Goal: Task Accomplishment & Management: Complete application form

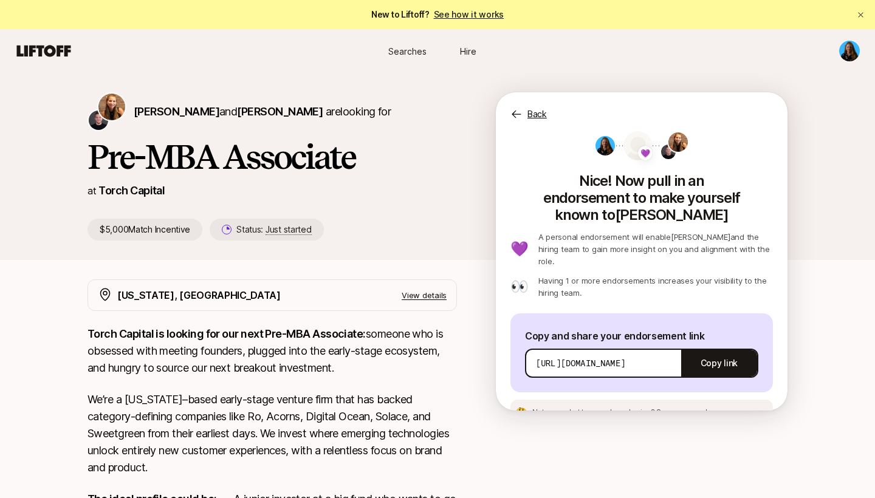
click at [458, 19] on link "See how it works" at bounding box center [469, 14] width 70 height 10
click at [417, 50] on span "Searches" at bounding box center [407, 51] width 38 height 13
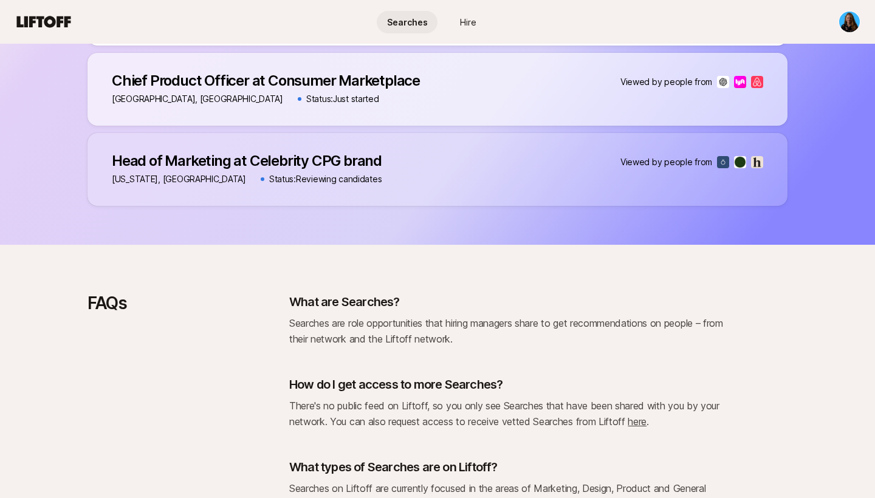
scroll to position [1063, 0]
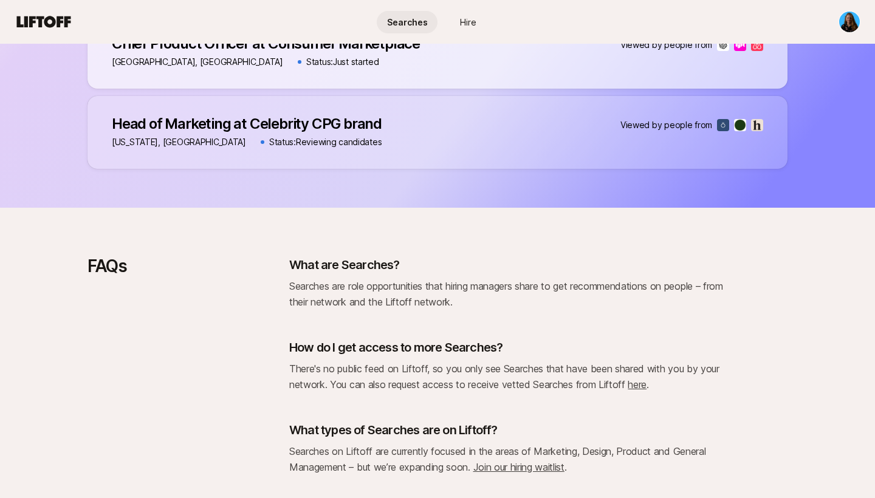
click at [640, 383] on link "here" at bounding box center [637, 385] width 19 height 12
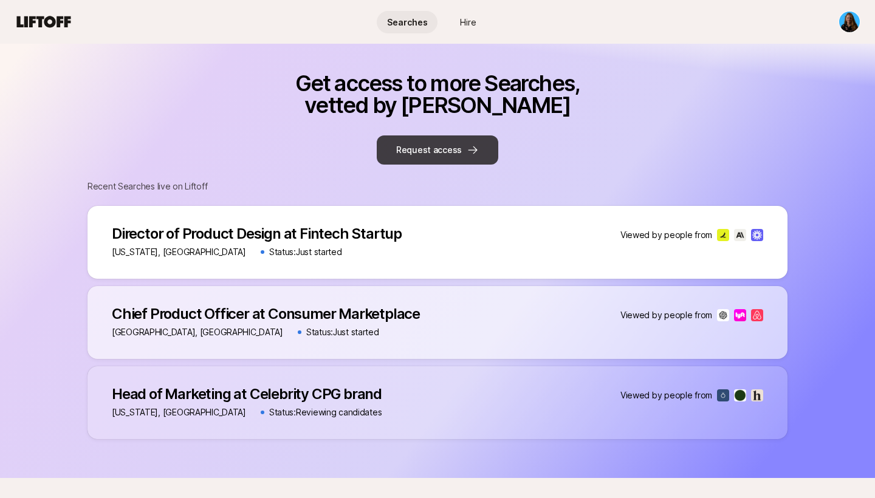
click at [436, 148] on button "Request access" at bounding box center [438, 149] width 122 height 29
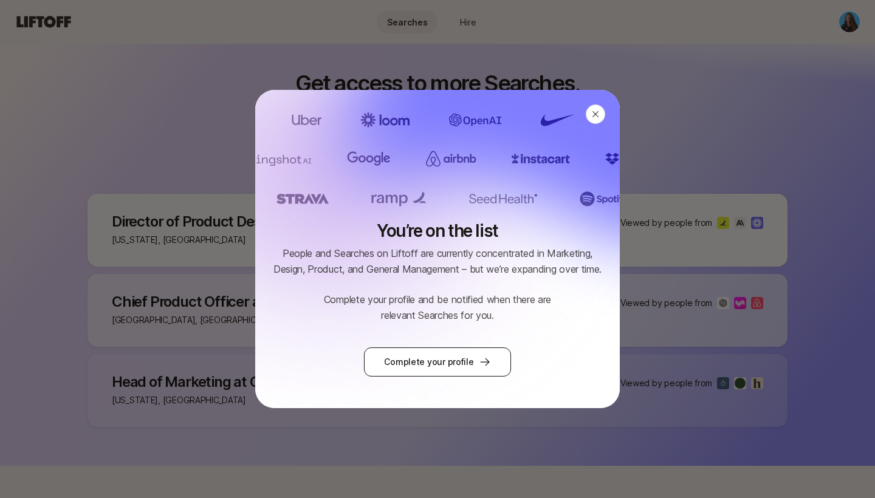
click at [461, 360] on link "Complete your profile" at bounding box center [437, 362] width 146 height 29
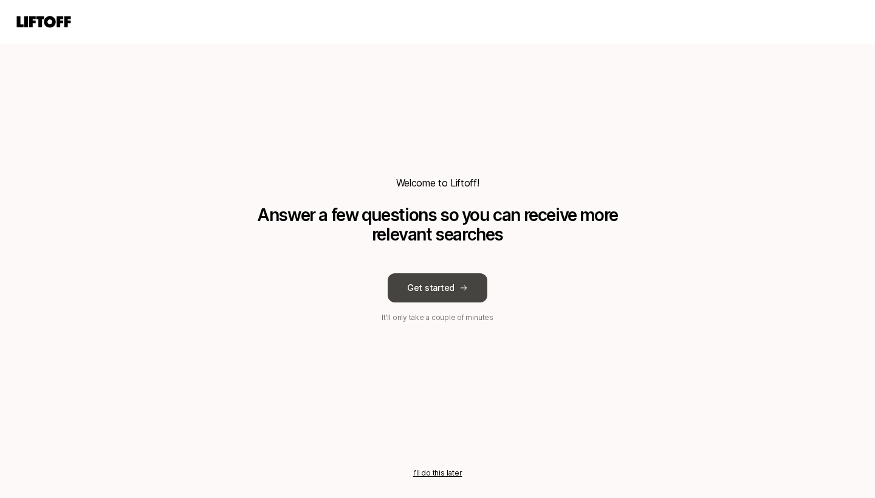
click at [434, 292] on button "Get started" at bounding box center [438, 287] width 100 height 29
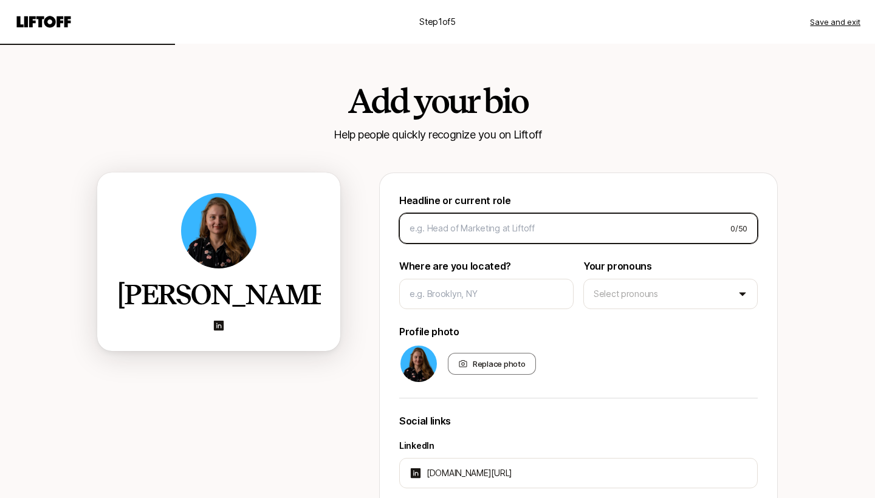
click at [481, 230] on input at bounding box center [564, 228] width 311 height 15
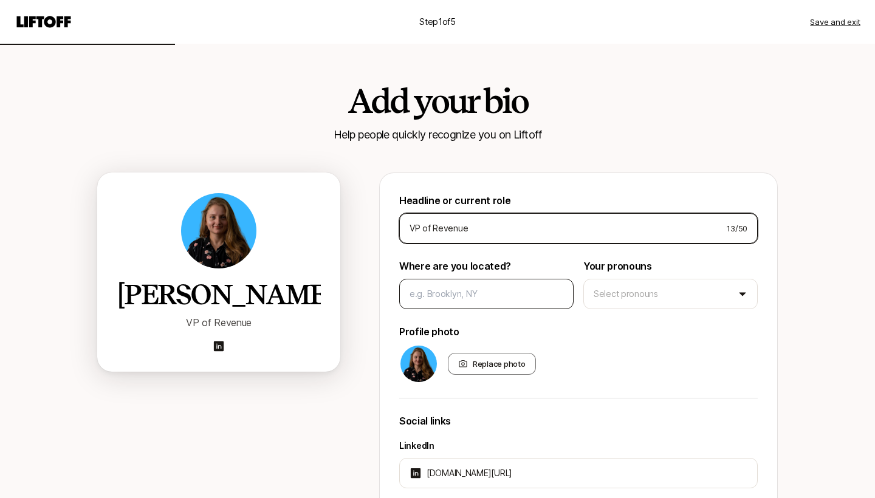
type input "VP of Revenue"
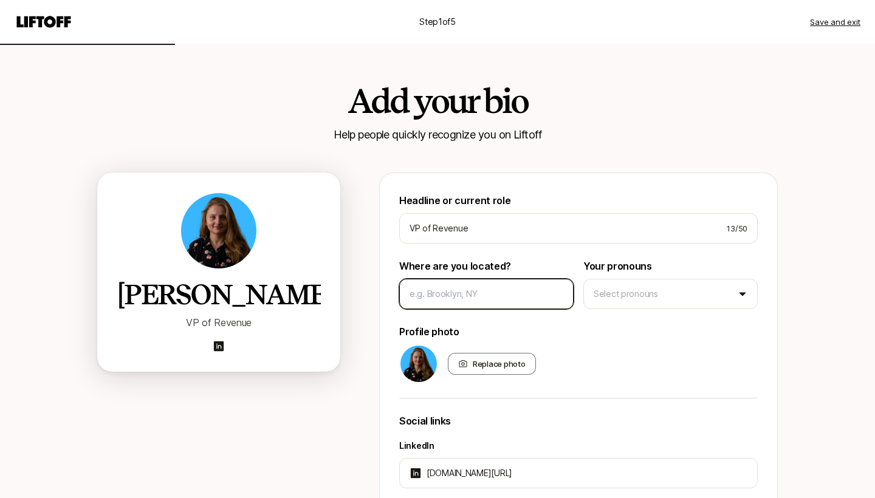
click at [478, 290] on input at bounding box center [486, 294] width 154 height 15
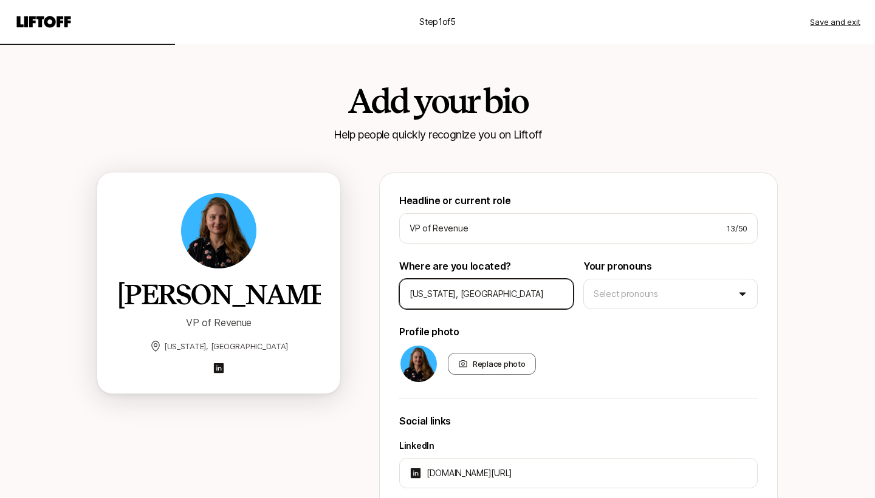
type input "[US_STATE], [GEOGRAPHIC_DATA]"
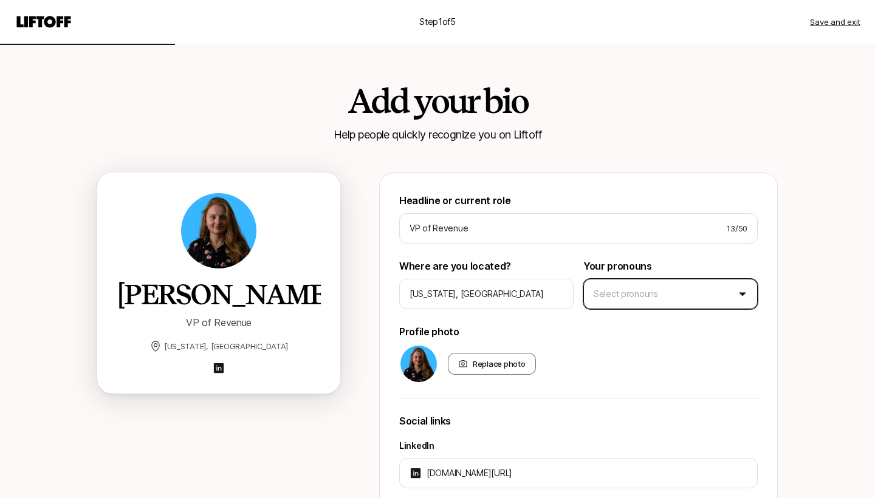
drag, startPoint x: 645, startPoint y: 274, endPoint x: 643, endPoint y: 286, distance: 12.3
click at [645, 278] on div "Your pronouns Select pronouns" at bounding box center [670, 283] width 174 height 51
click at [643, 286] on html "Step 1 of 5 Save and exit Add your bio Help people quickly recognize you on Lif…" at bounding box center [437, 249] width 875 height 498
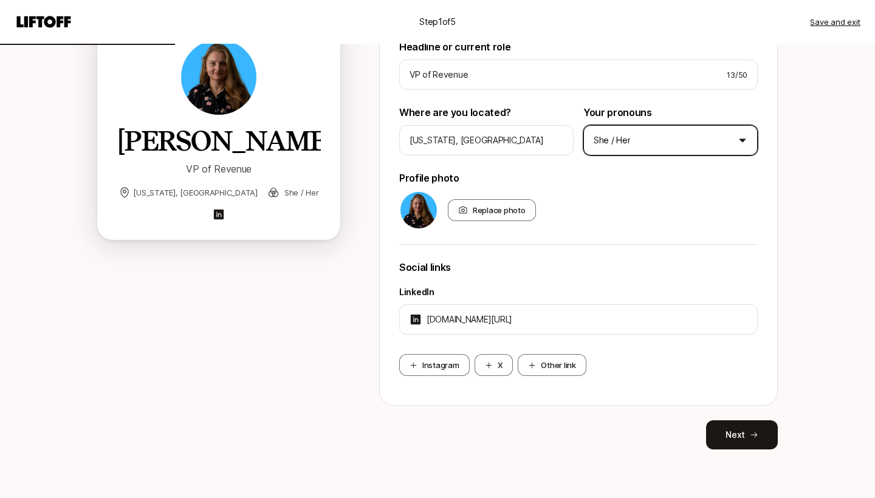
scroll to position [154, 0]
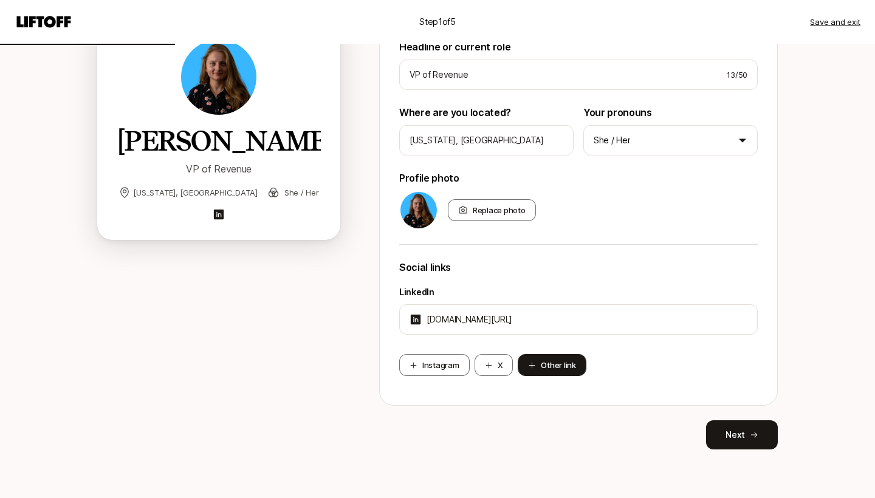
click at [570, 368] on button "Other link" at bounding box center [552, 365] width 68 height 22
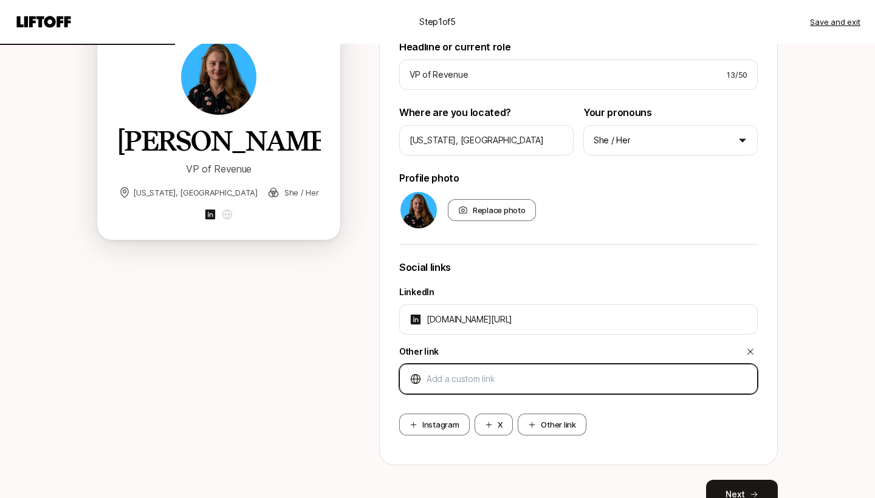
click at [517, 373] on input at bounding box center [587, 379] width 321 height 15
type input "[URL][DOMAIN_NAME]"
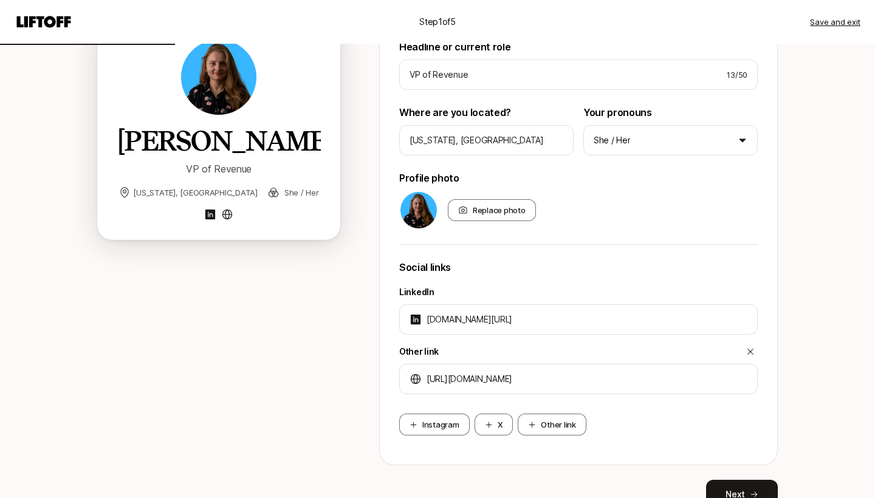
click at [637, 428] on div "Instagram X Other link" at bounding box center [578, 425] width 358 height 22
click at [725, 485] on button "Next" at bounding box center [742, 494] width 72 height 29
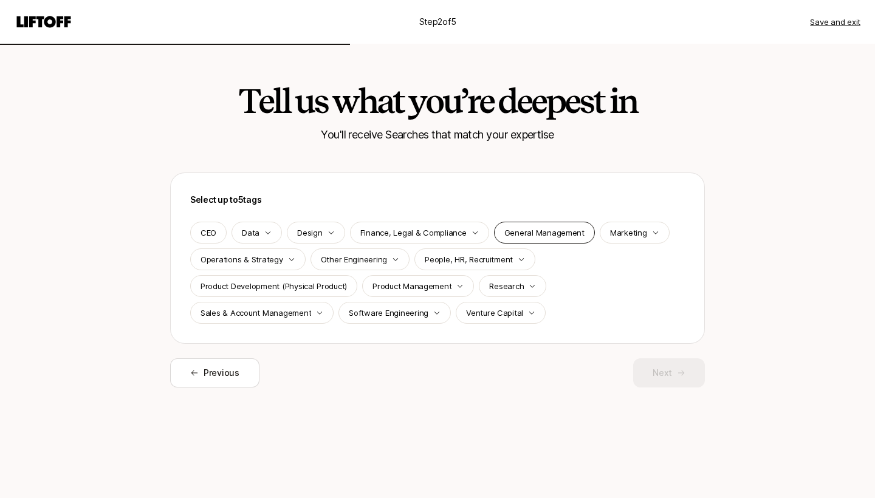
click at [513, 242] on div "General Management" at bounding box center [544, 233] width 101 height 22
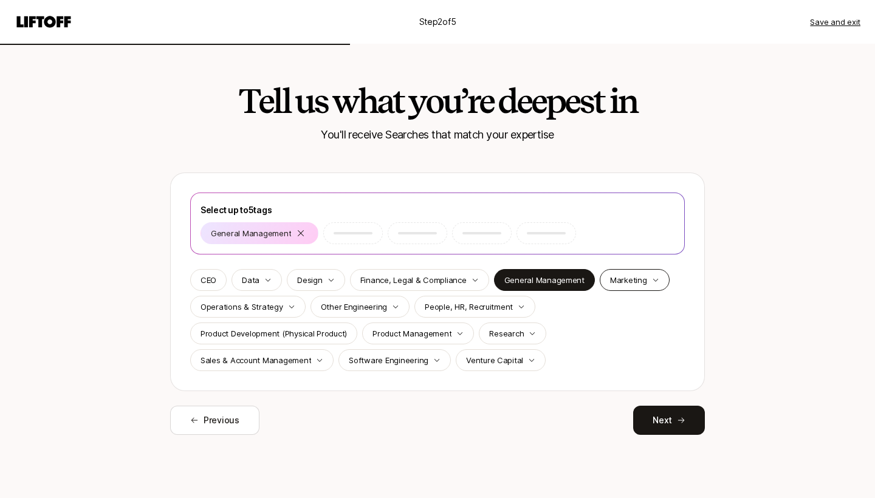
click at [632, 279] on p "Marketing" at bounding box center [628, 280] width 37 height 12
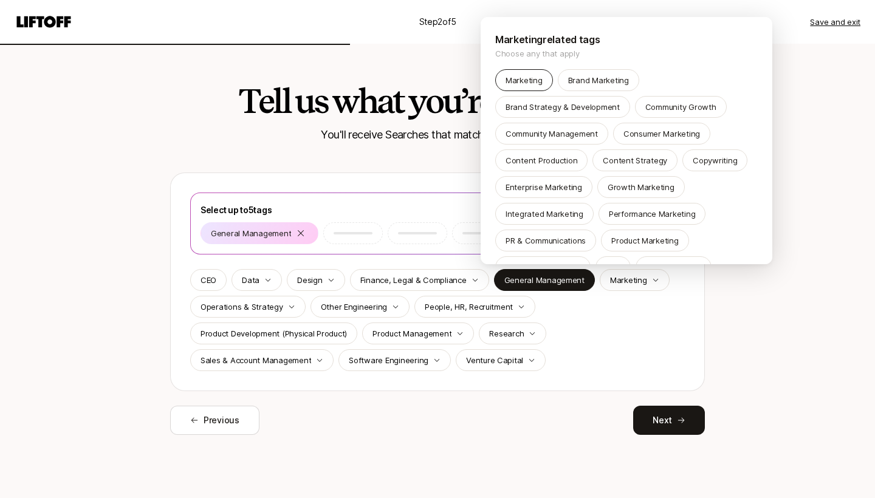
click at [529, 80] on p "Marketing" at bounding box center [523, 80] width 37 height 12
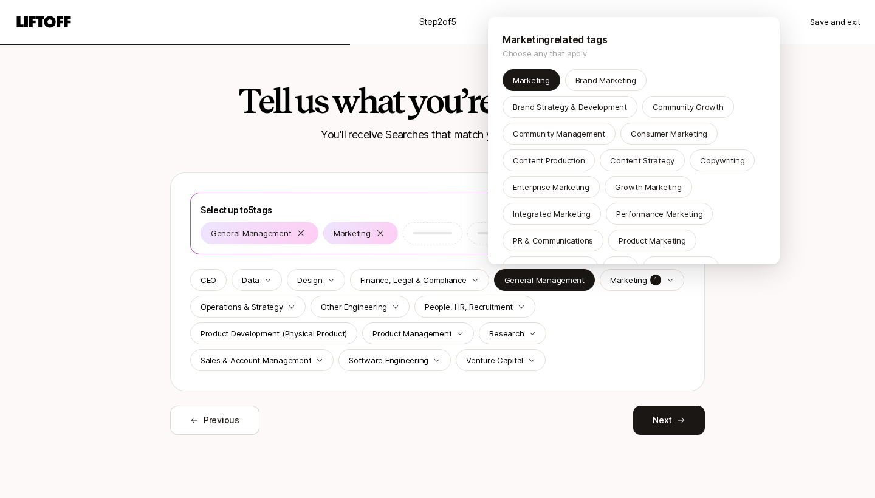
click at [276, 315] on html "Step 2 of 5 Save and exit Tell us what you’re deepest in You'll receive Searche…" at bounding box center [437, 249] width 875 height 498
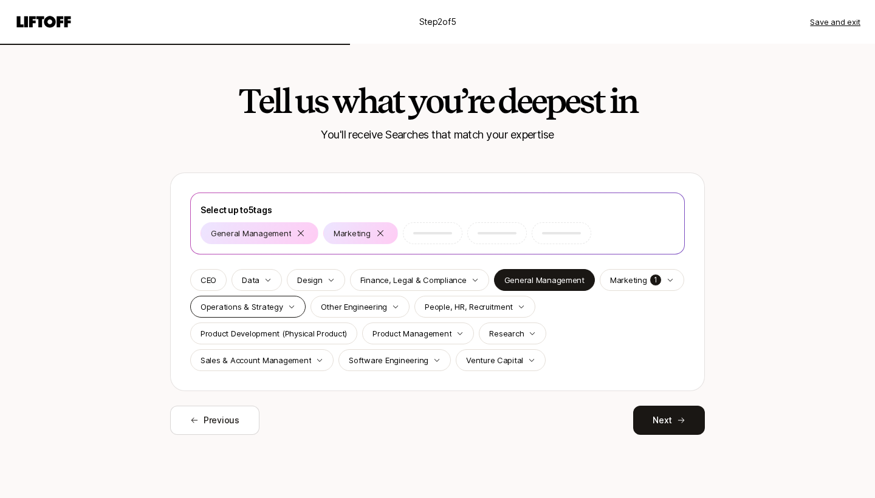
click at [270, 307] on p "Operations & Strategy" at bounding box center [241, 307] width 83 height 12
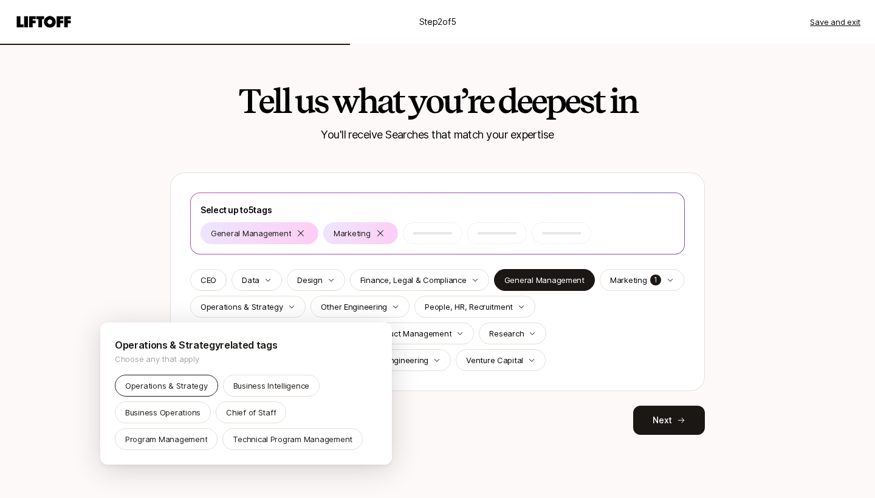
click at [184, 388] on p "Operations & Strategy" at bounding box center [166, 386] width 83 height 12
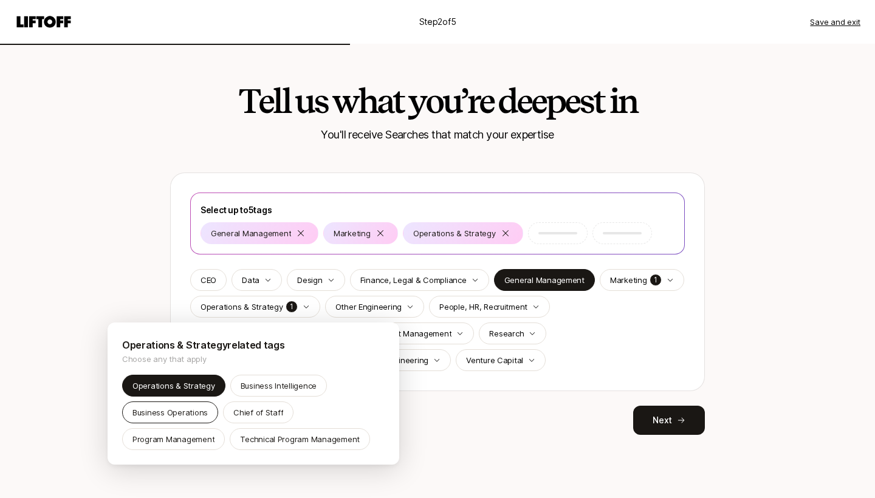
click at [182, 405] on div "Business Operations" at bounding box center [170, 413] width 96 height 22
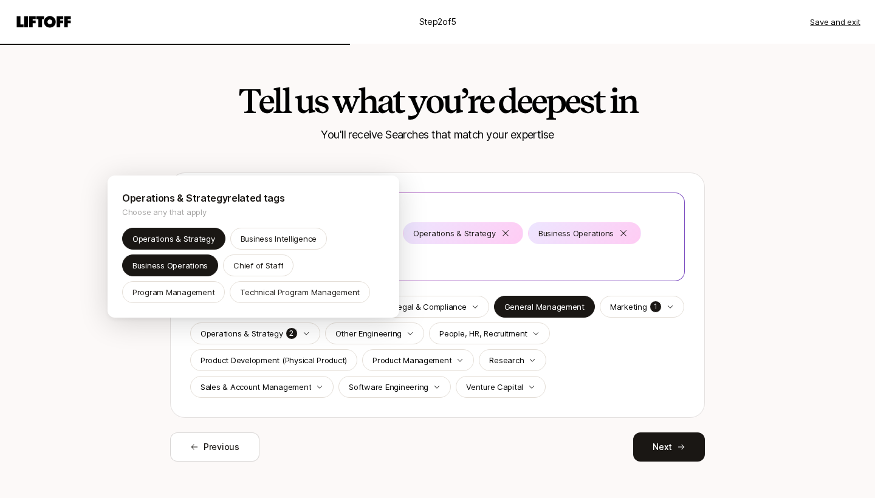
click at [484, 435] on html "Step 2 of 5 Save and exit Tell us what you’re deepest in You'll receive Searche…" at bounding box center [437, 249] width 875 height 498
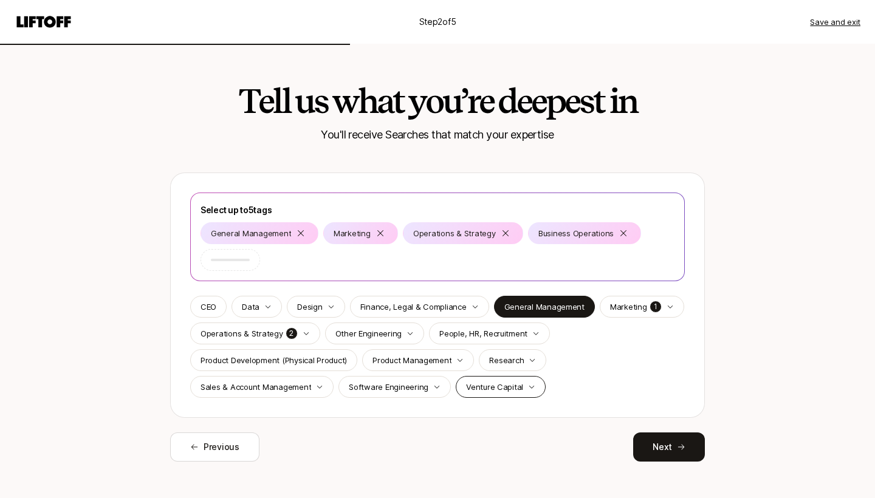
click at [495, 385] on p "Venture Capital" at bounding box center [494, 387] width 57 height 12
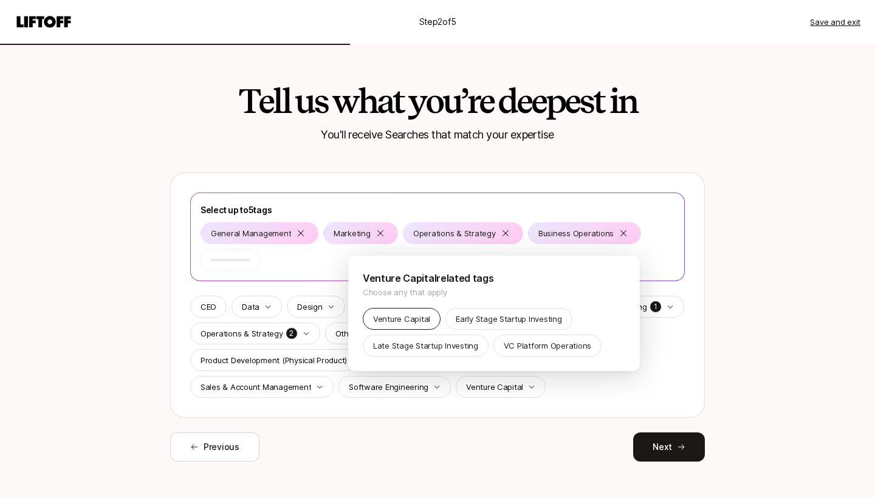
click at [413, 317] on p "Venture Capital" at bounding box center [401, 319] width 57 height 12
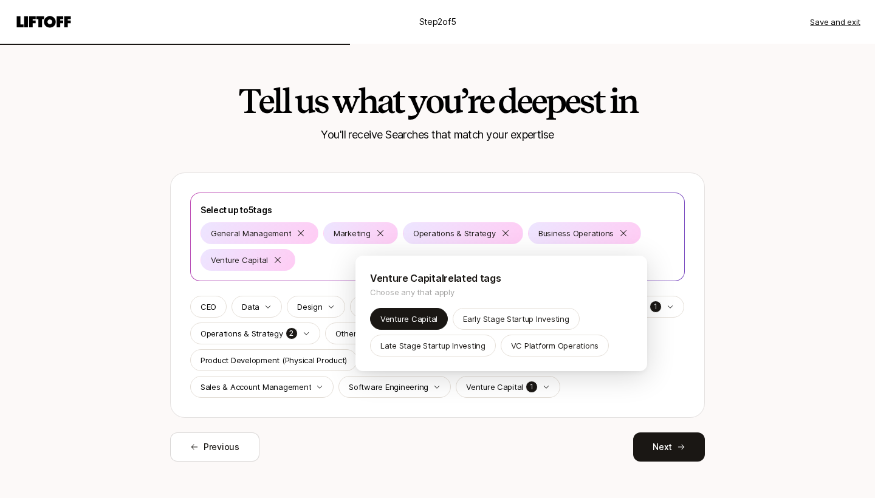
click at [495, 428] on html "Step 2 of 5 Save and exit Tell us what you’re deepest in You'll receive Searche…" at bounding box center [437, 249] width 875 height 498
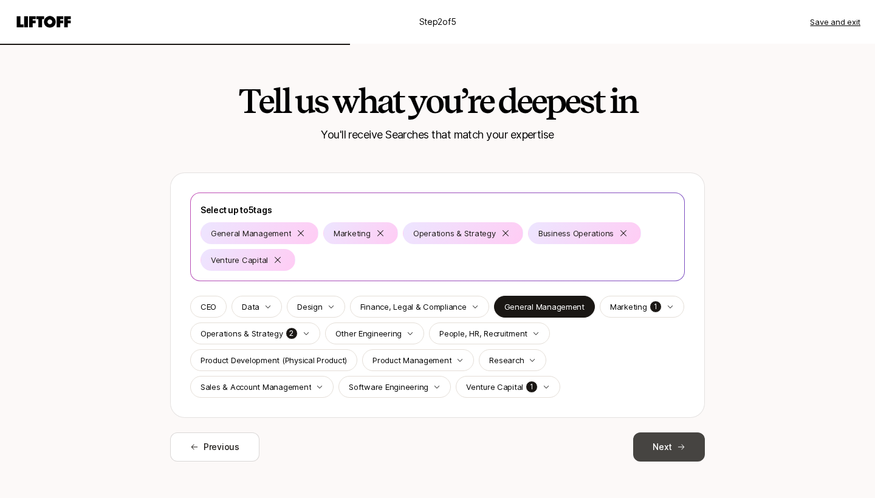
click at [680, 453] on button "Next" at bounding box center [669, 447] width 72 height 29
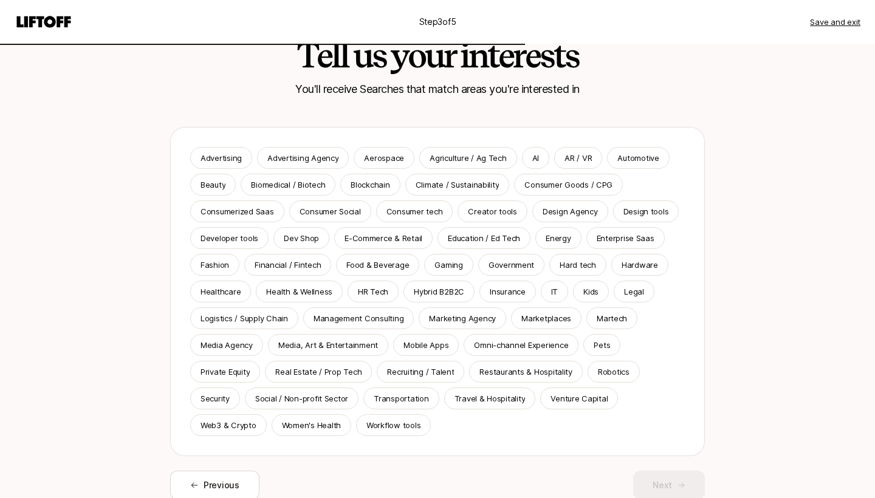
scroll to position [47, 0]
click at [522, 159] on div "AI" at bounding box center [535, 157] width 27 height 22
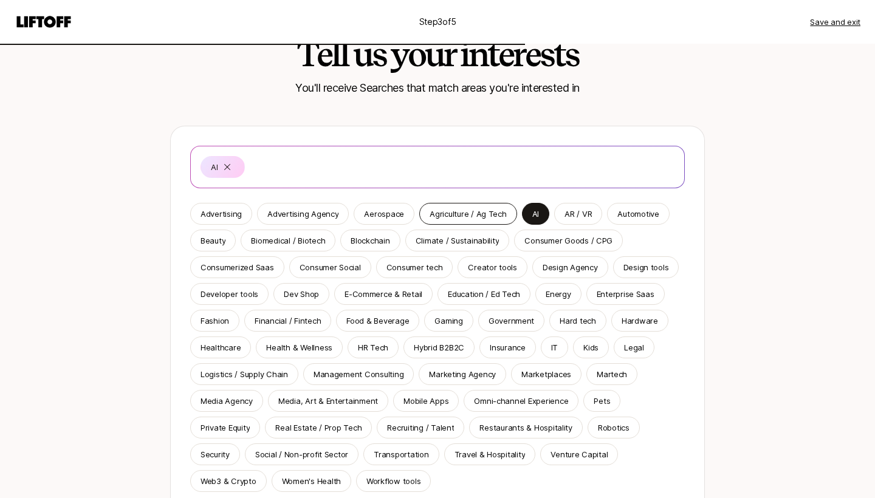
click at [476, 213] on p "Agriculture / Ag Tech" at bounding box center [468, 214] width 77 height 12
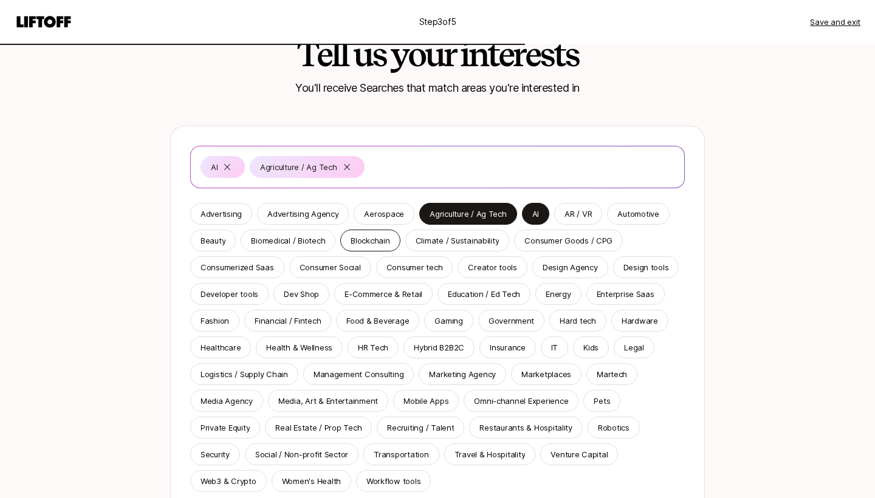
click at [361, 236] on p "Blockchain" at bounding box center [370, 241] width 39 height 12
click at [535, 244] on p "Consumer Goods / CPG" at bounding box center [568, 241] width 88 height 12
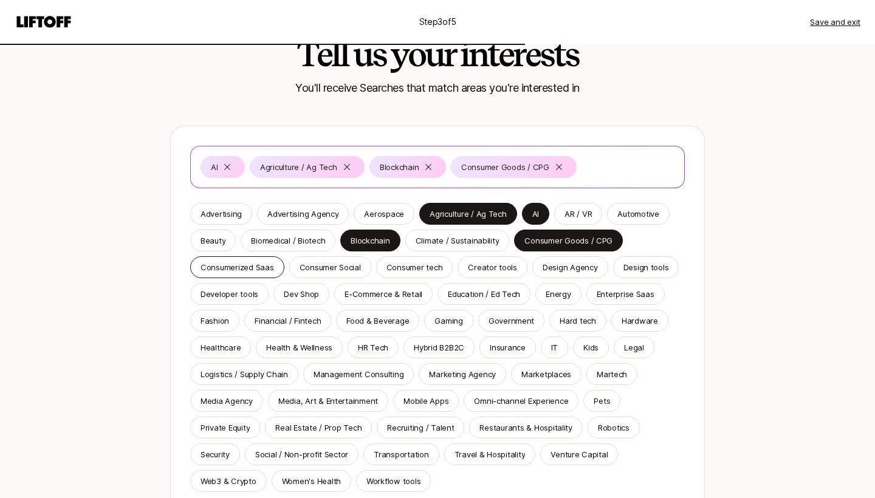
click at [254, 274] on div "Consumerized Saas" at bounding box center [237, 267] width 94 height 22
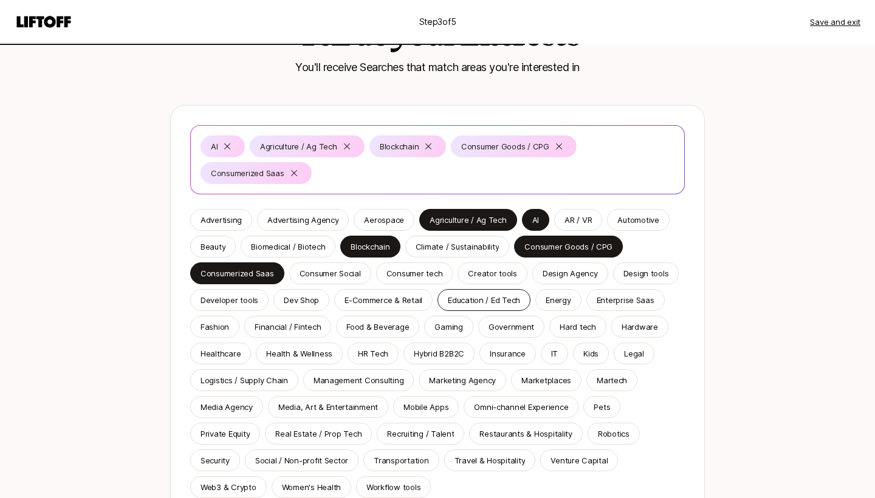
scroll to position [70, 0]
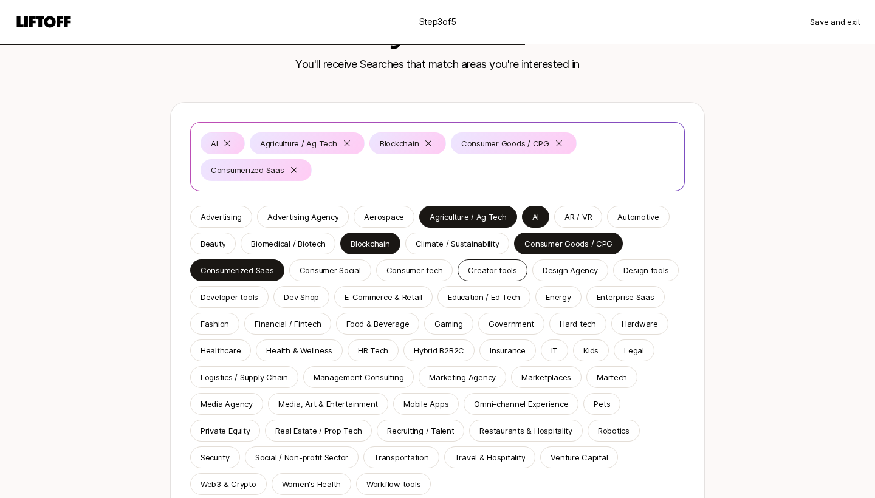
click at [481, 273] on p "Creator tools" at bounding box center [492, 270] width 49 height 12
click at [406, 300] on p "E-Commerce & Retail" at bounding box center [383, 297] width 78 height 12
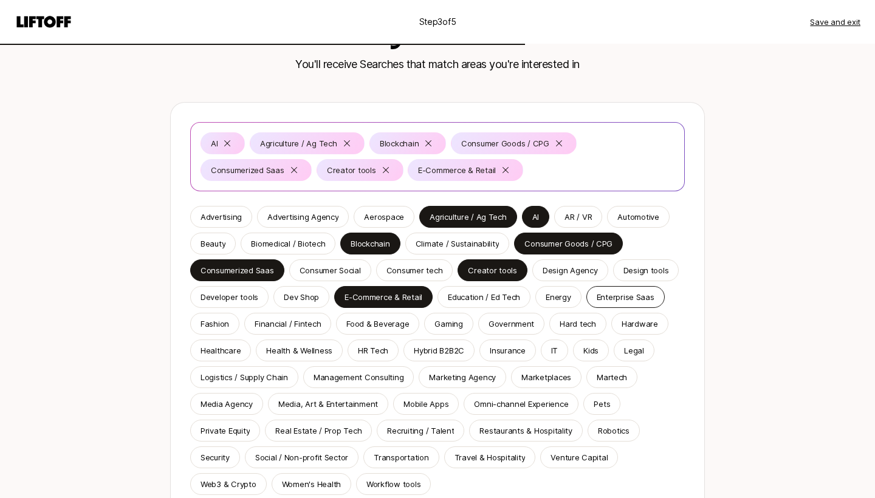
click at [609, 303] on p "Enterprise Saas" at bounding box center [626, 297] width 58 height 12
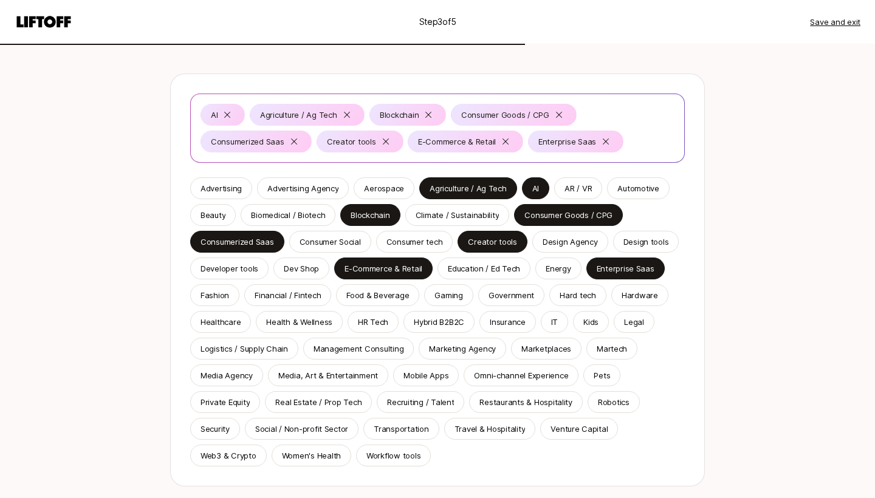
scroll to position [101, 0]
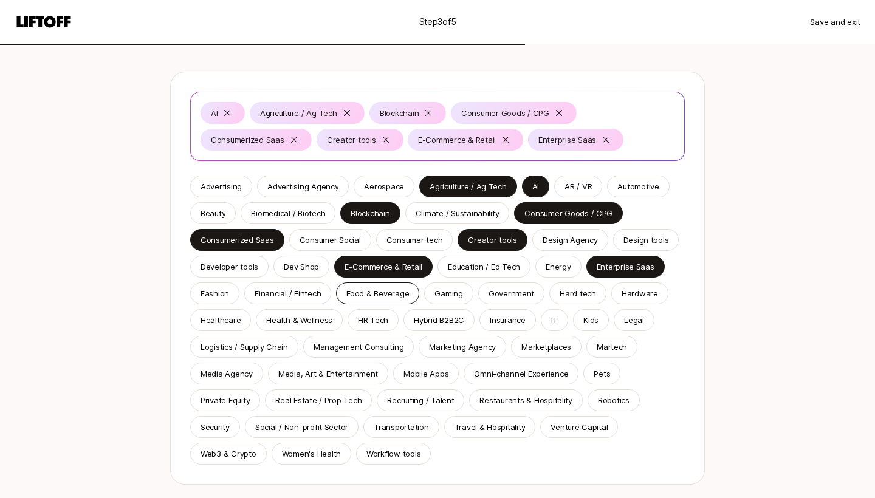
click at [399, 287] on div "Food & Beverage" at bounding box center [377, 294] width 83 height 22
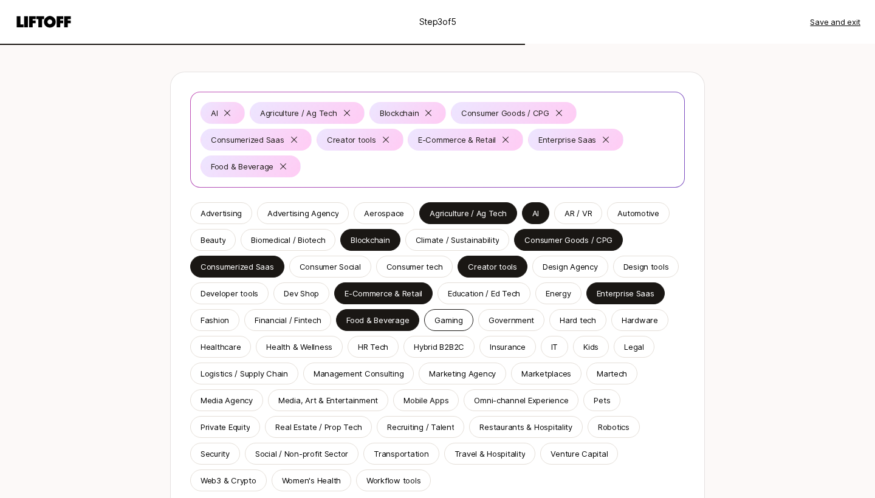
click at [448, 319] on p "Gaming" at bounding box center [448, 320] width 28 height 12
click at [436, 345] on p "Hybrid B2B2C" at bounding box center [439, 347] width 50 height 12
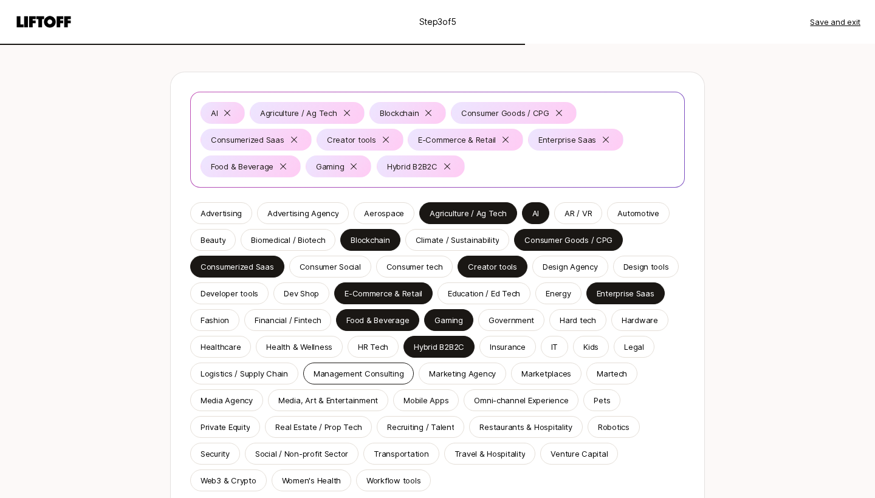
click at [382, 377] on p "Management Consulting" at bounding box center [358, 374] width 91 height 12
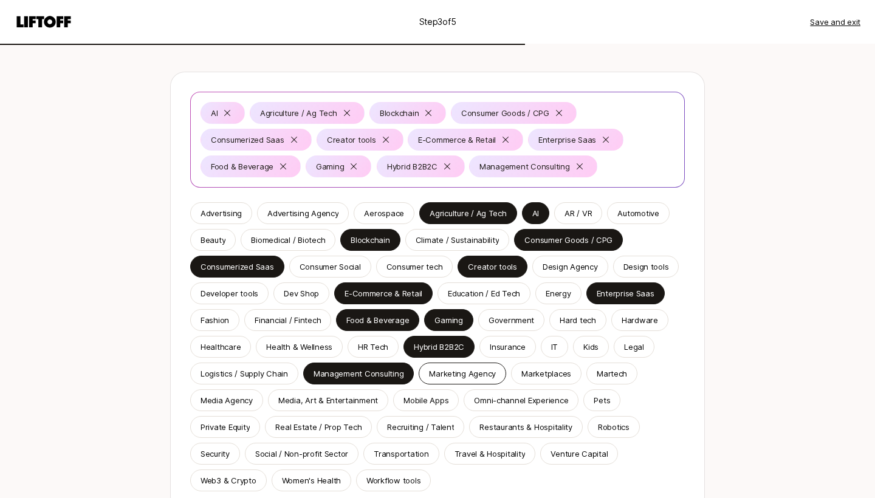
click at [431, 375] on p "Marketing Agency" at bounding box center [462, 374] width 67 height 12
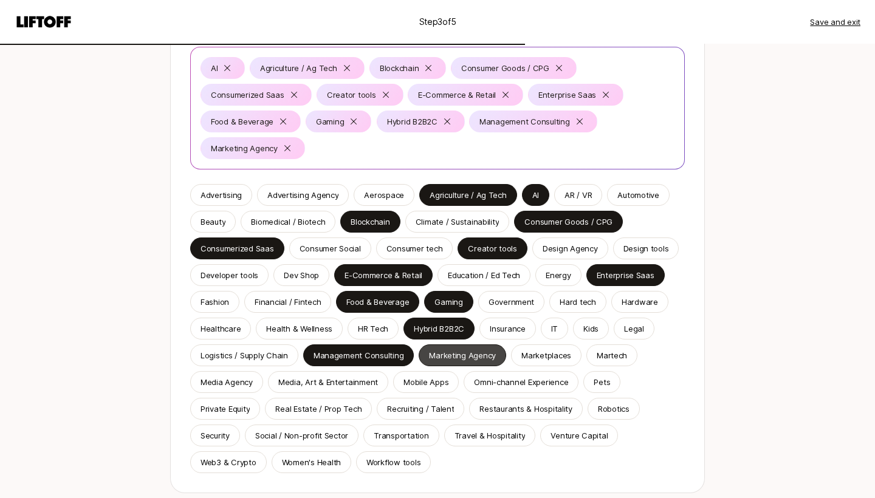
scroll to position [151, 0]
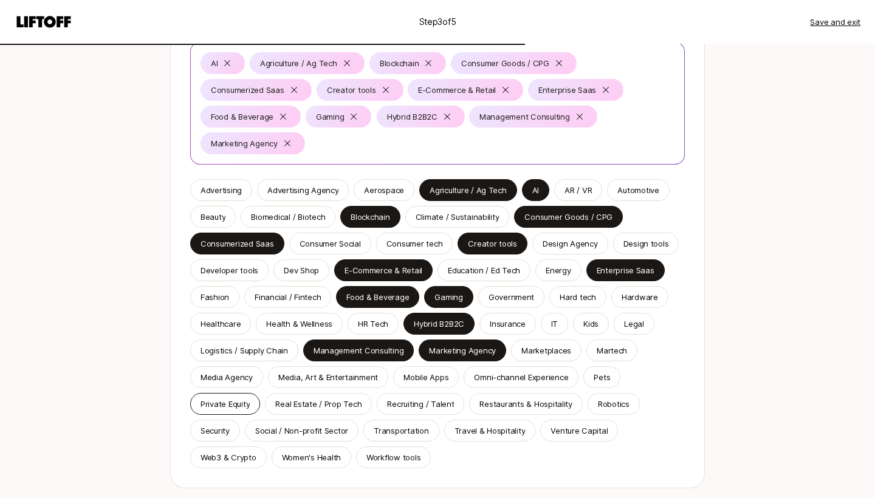
click at [238, 405] on p "Private Equity" at bounding box center [224, 404] width 49 height 12
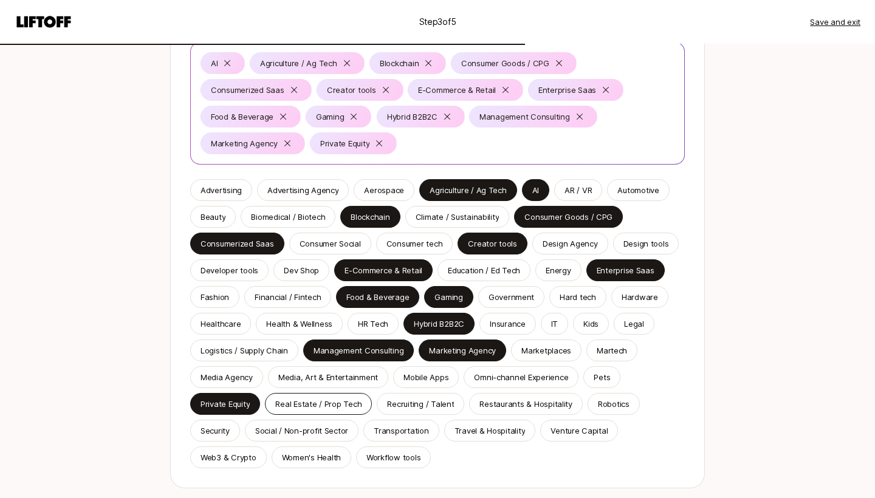
click at [289, 405] on p "Real Estate / Prop Tech" at bounding box center [318, 404] width 86 height 12
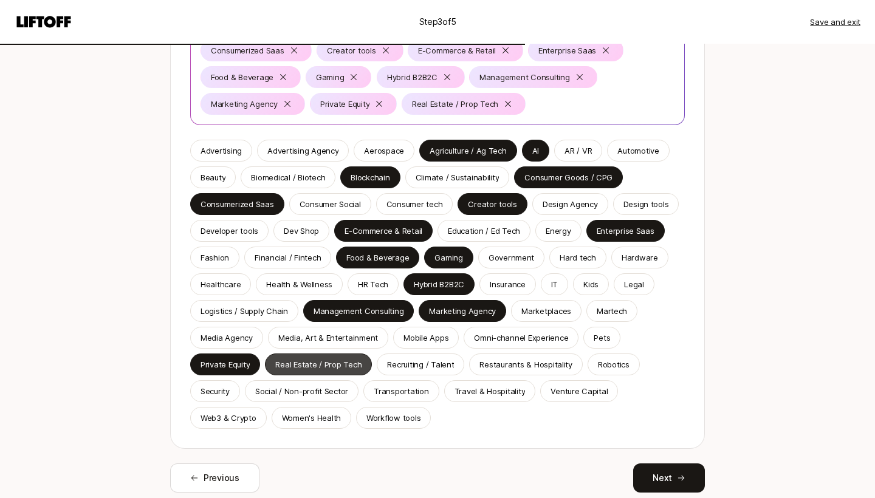
scroll to position [194, 0]
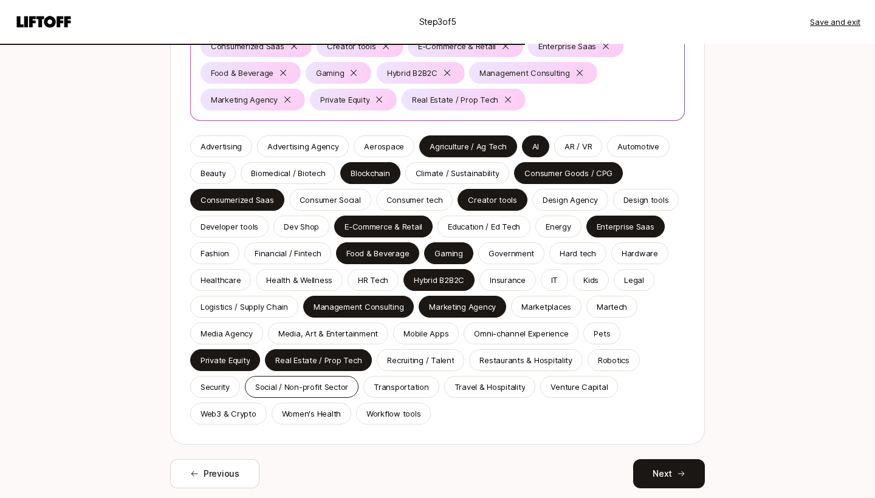
click at [300, 380] on div "Social / Non-profit Sector" at bounding box center [302, 387] width 114 height 22
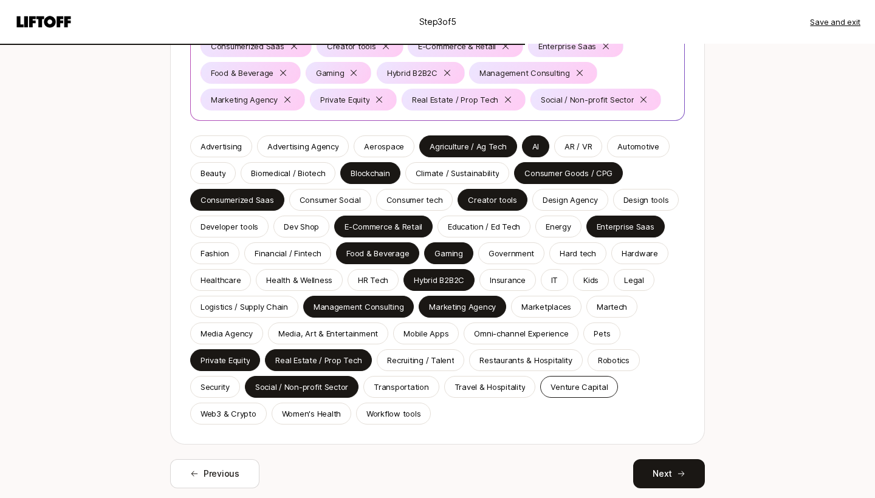
click at [579, 388] on p "Venture Capital" at bounding box center [578, 387] width 57 height 12
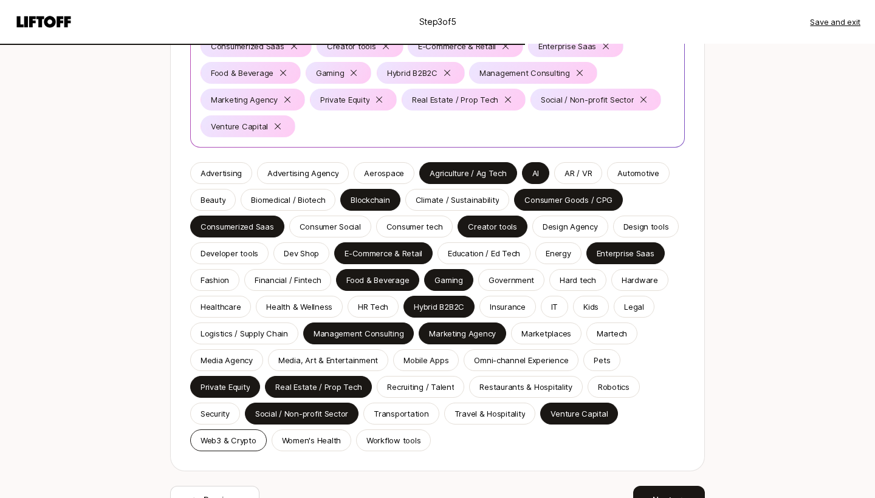
click at [244, 444] on p "Web3 & Crypto" at bounding box center [228, 440] width 56 height 12
click at [390, 442] on p "Workflow tools" at bounding box center [393, 440] width 54 height 12
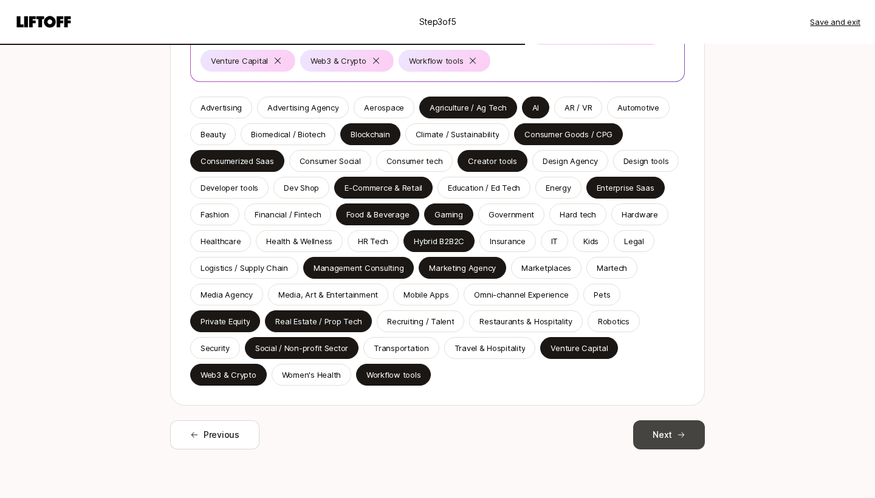
scroll to position [260, 0]
click at [642, 429] on button "Next" at bounding box center [669, 434] width 72 height 29
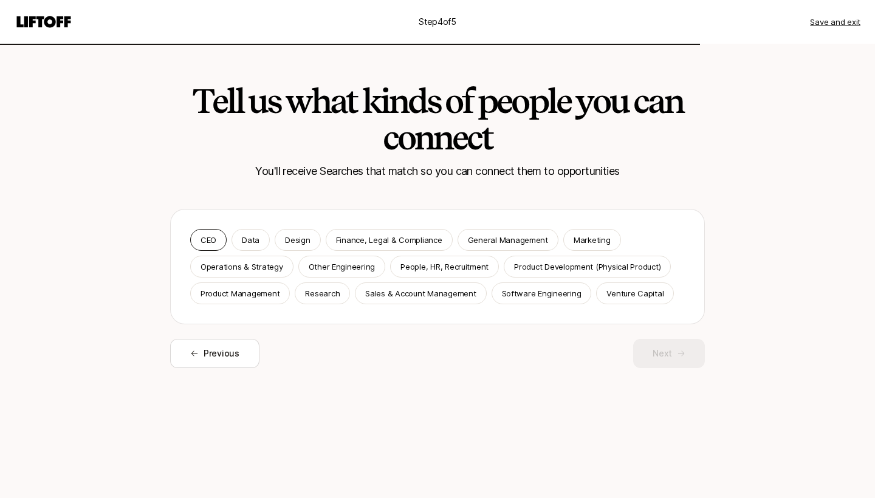
click at [198, 243] on div "CEO" at bounding box center [208, 240] width 36 height 22
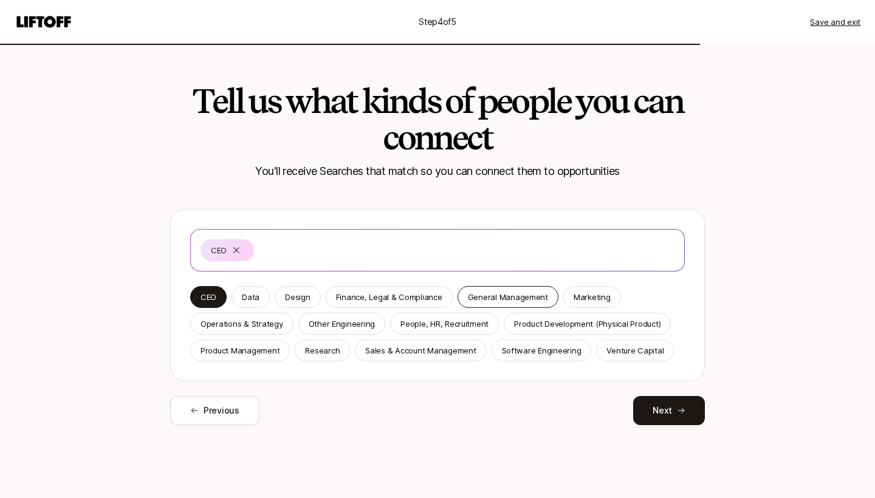
click at [516, 303] on p "General Management" at bounding box center [508, 297] width 80 height 12
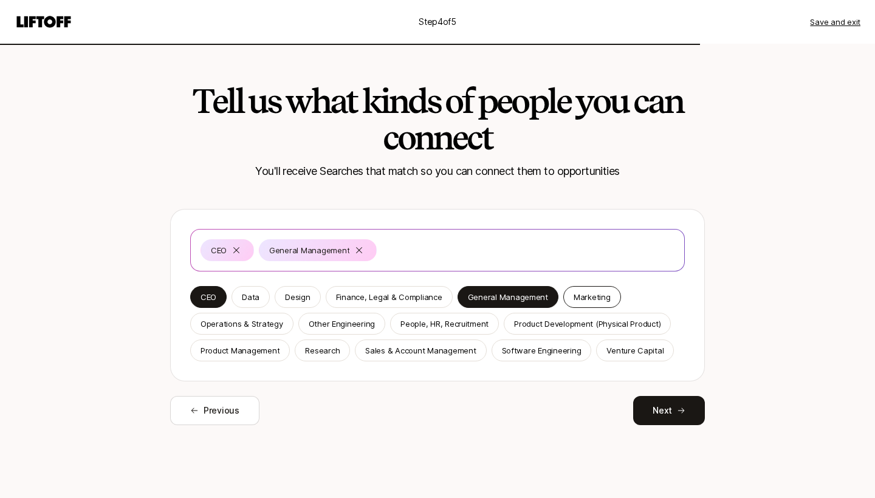
click at [569, 303] on div "Marketing" at bounding box center [592, 297] width 58 height 22
click at [630, 349] on p "Venture Capital" at bounding box center [634, 350] width 57 height 12
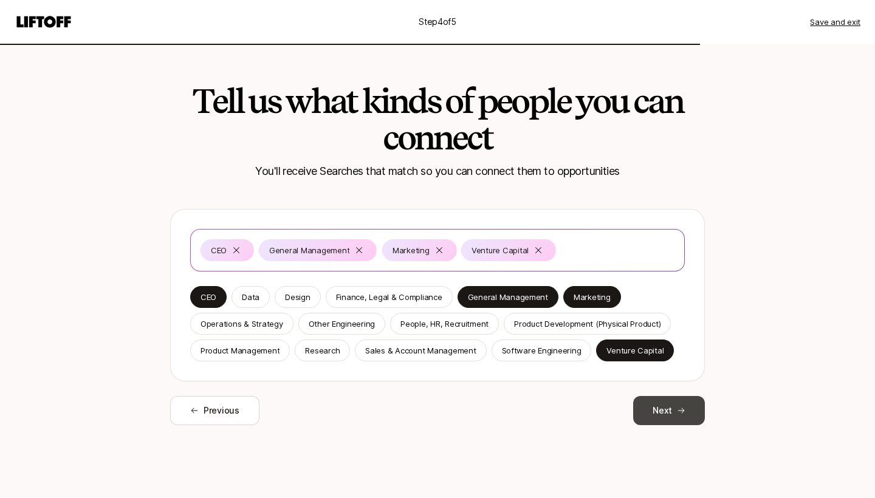
click at [650, 403] on button "Next" at bounding box center [669, 410] width 72 height 29
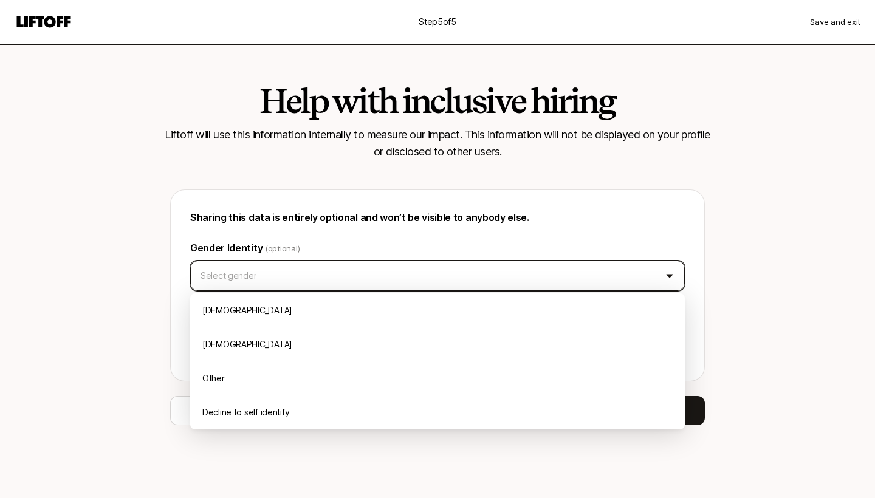
click at [557, 290] on html "Step 5 of 5 Save and exit Help with inclusive hiring Liftoff will use this info…" at bounding box center [437, 249] width 875 height 498
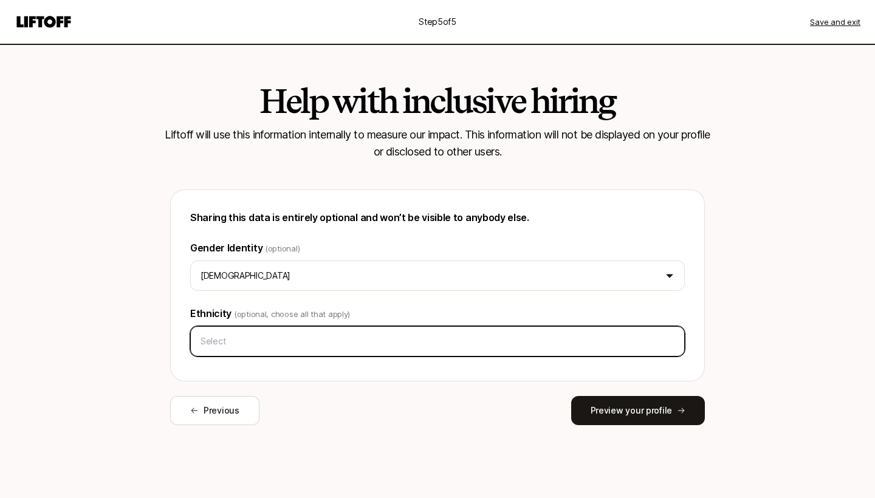
click at [442, 340] on input "text" at bounding box center [438, 342] width 484 height 22
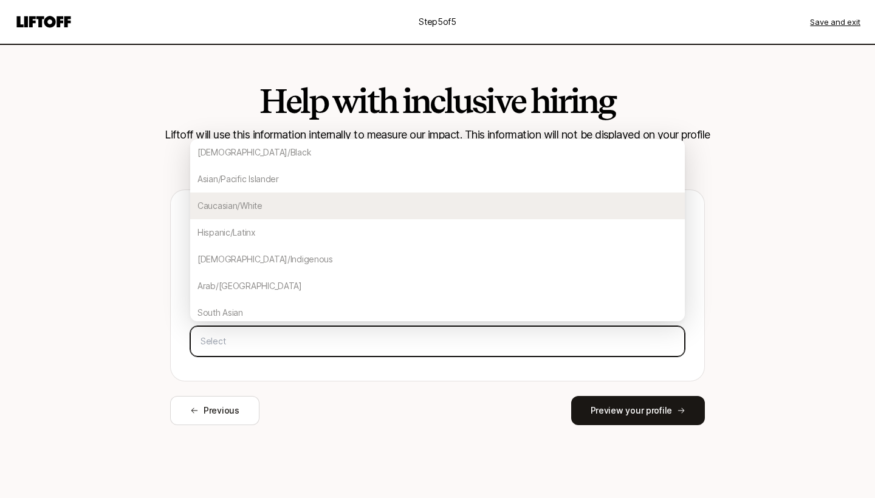
click at [368, 207] on div "Caucasian/White" at bounding box center [437, 206] width 495 height 27
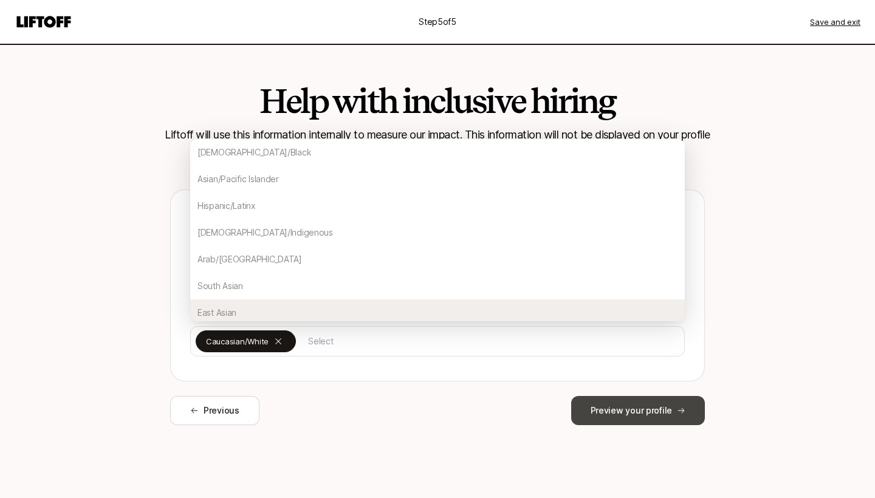
click at [602, 406] on button "Preview your profile" at bounding box center [638, 410] width 134 height 29
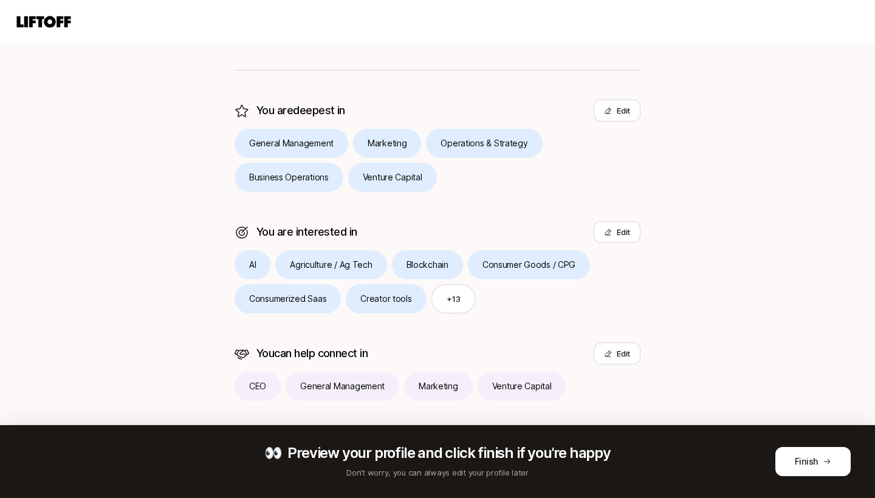
scroll to position [255, 0]
click at [800, 462] on button "Finish" at bounding box center [812, 461] width 75 height 29
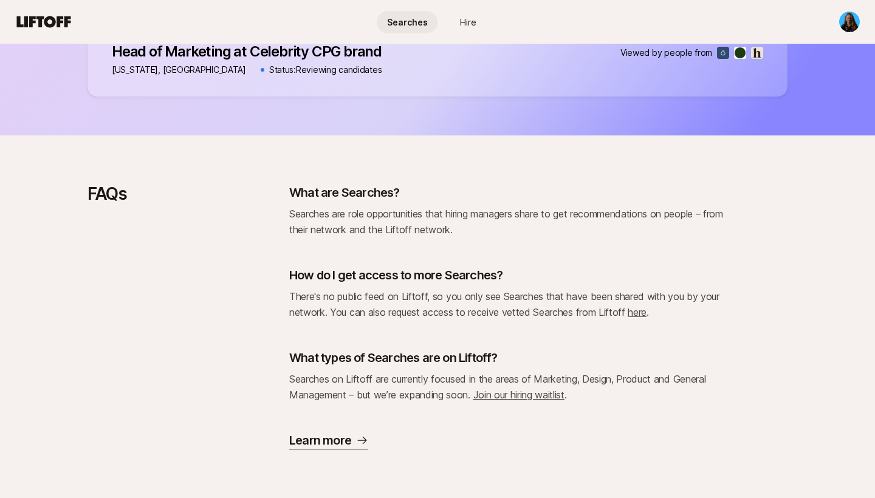
scroll to position [1123, 0]
